Goal: Find specific page/section: Find specific page/section

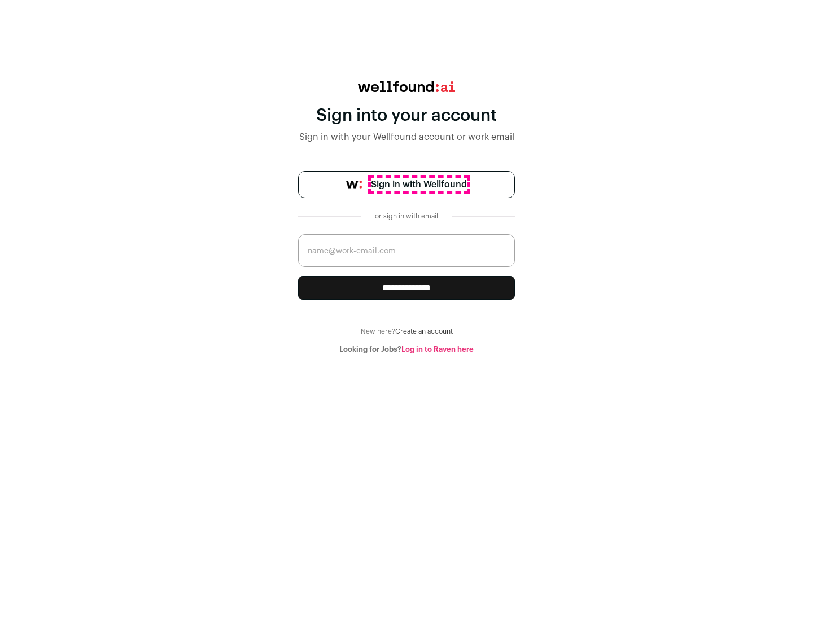
click at [418, 185] on span "Sign in with Wellfound" at bounding box center [419, 185] width 96 height 14
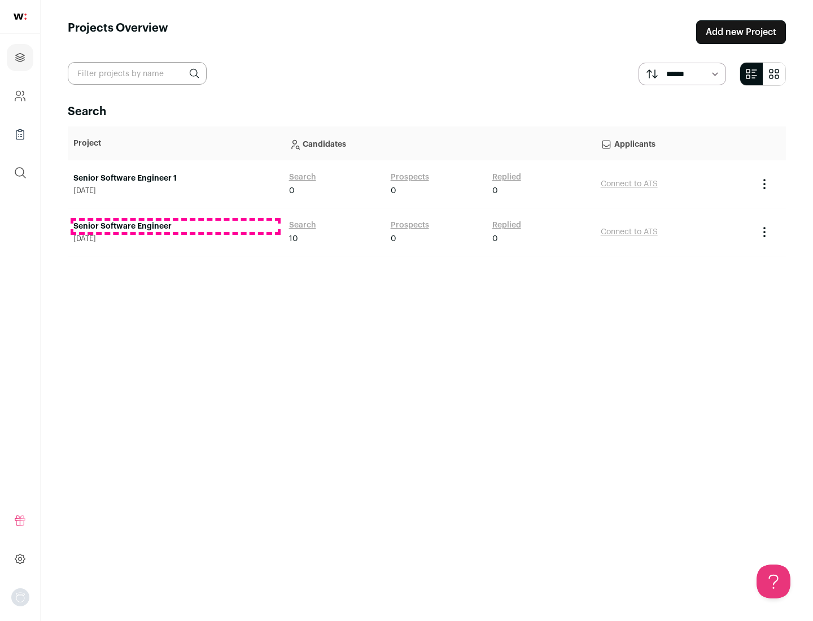
click at [175, 226] on link "Senior Software Engineer" at bounding box center [175, 226] width 204 height 11
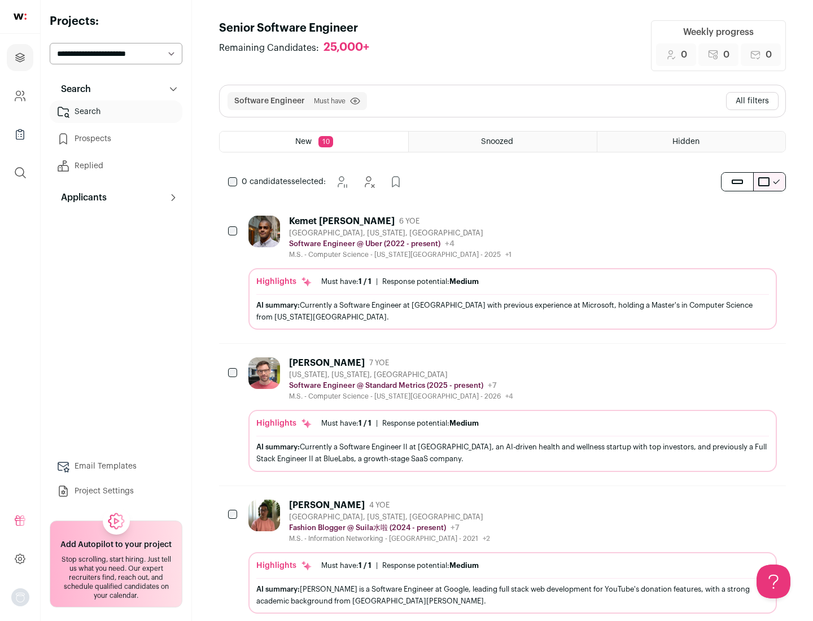
click at [502, 273] on div "Highlights Must have: 1 / 1 How many must haves have been fulfilled? | Response…" at bounding box center [512, 299] width 528 height 62
